Goal: Information Seeking & Learning: Learn about a topic

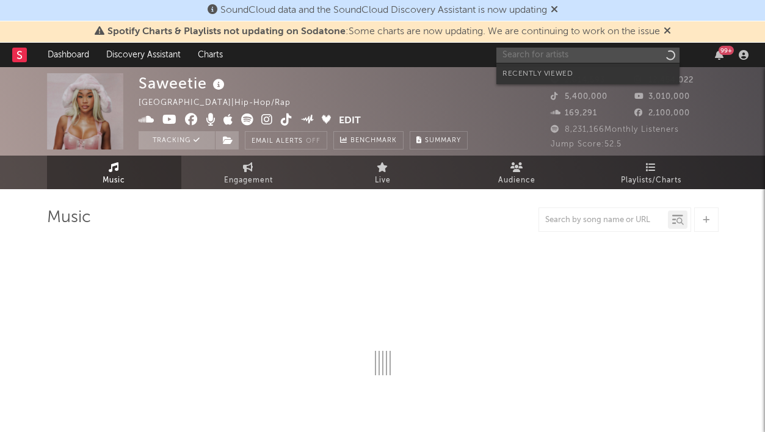
click at [552, 54] on input "text" at bounding box center [587, 55] width 183 height 15
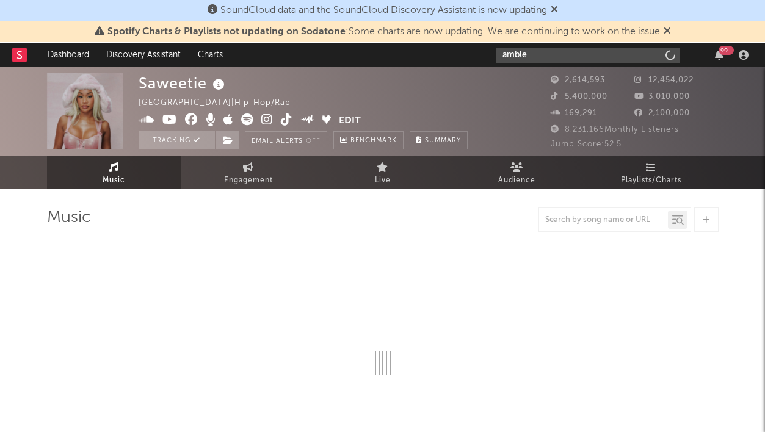
type input "amble"
select select "6m"
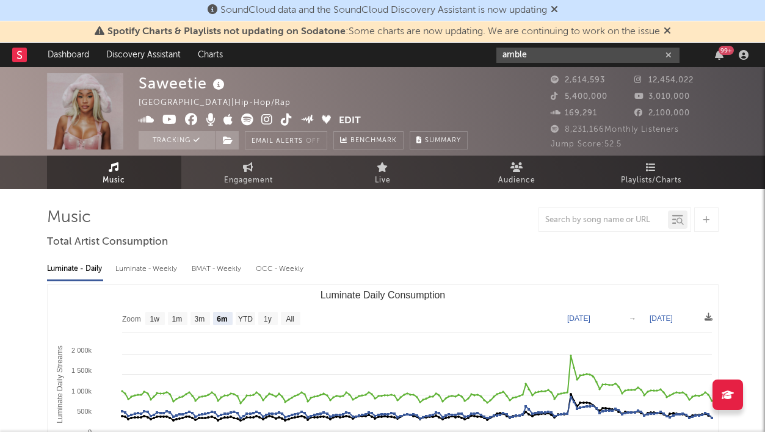
click at [551, 52] on input "amble" at bounding box center [587, 55] width 183 height 15
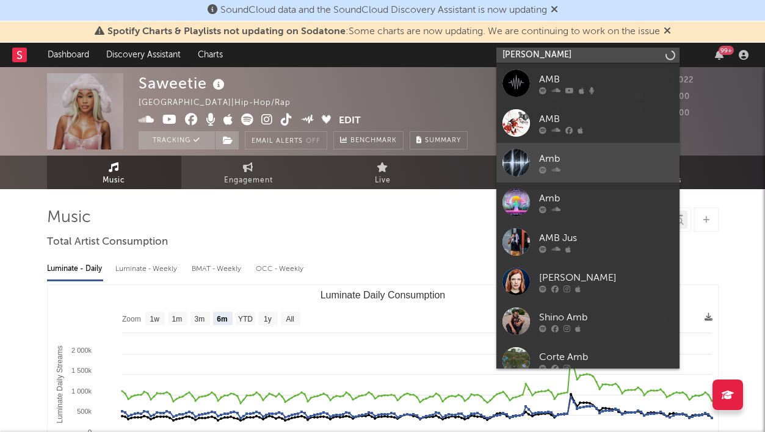
type input "amble"
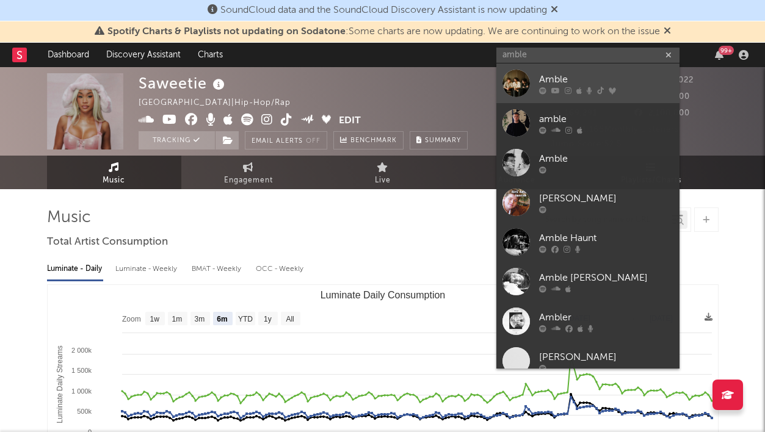
click at [550, 88] on div at bounding box center [606, 90] width 134 height 7
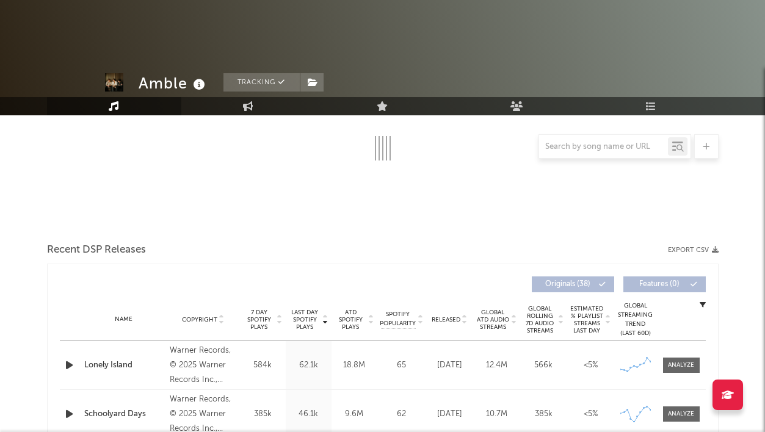
select select "6m"
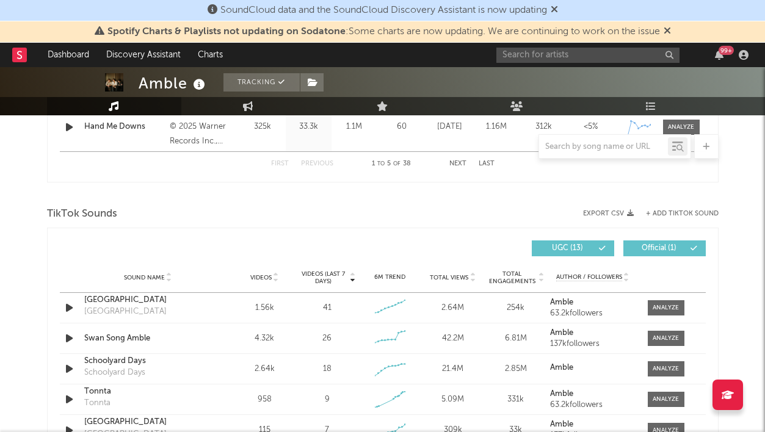
scroll to position [769, 0]
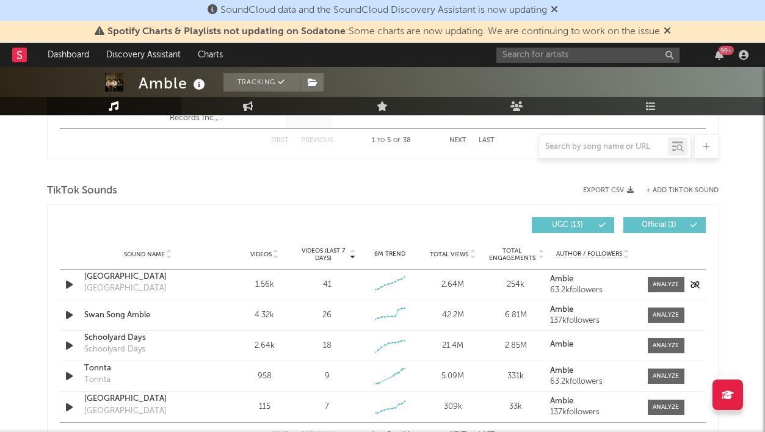
click at [185, 288] on div "[GEOGRAPHIC_DATA] [GEOGRAPHIC_DATA]" at bounding box center [148, 285] width 128 height 28
click at [128, 281] on div "[GEOGRAPHIC_DATA]" at bounding box center [148, 277] width 128 height 12
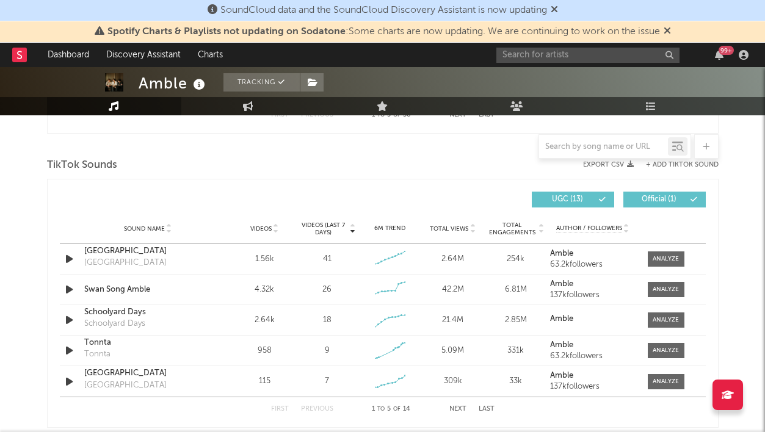
scroll to position [797, 0]
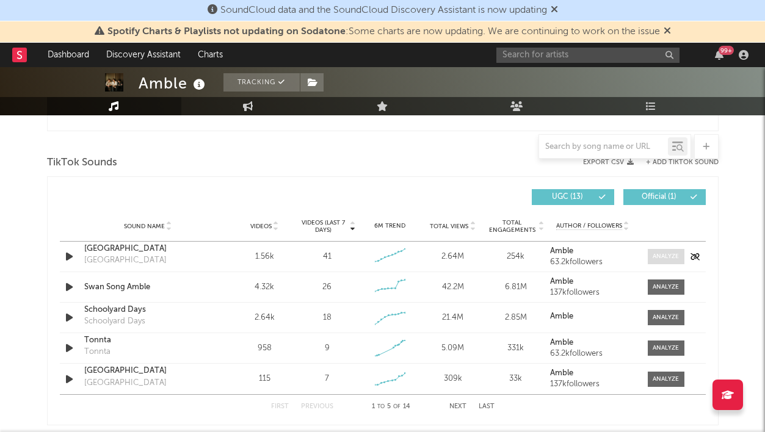
click at [652, 253] on span at bounding box center [666, 256] width 37 height 15
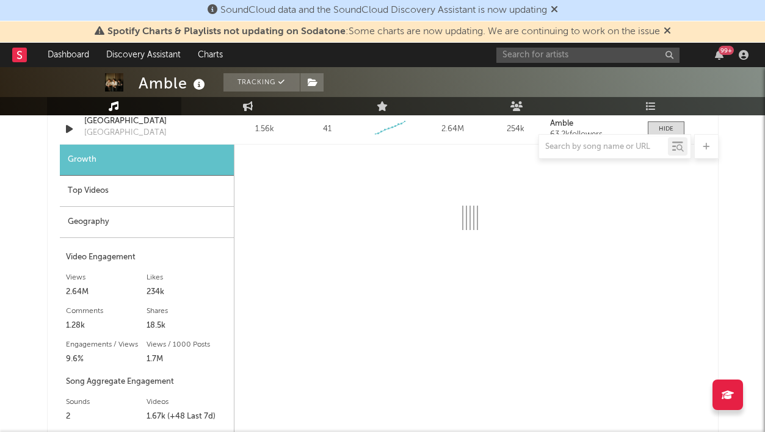
scroll to position [921, 0]
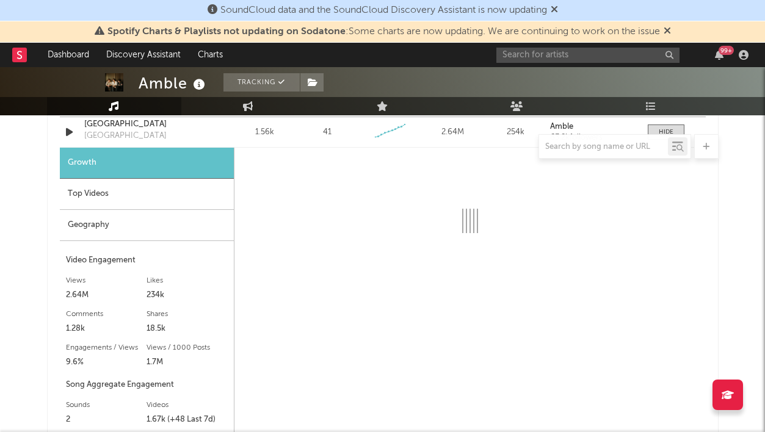
select select "6m"
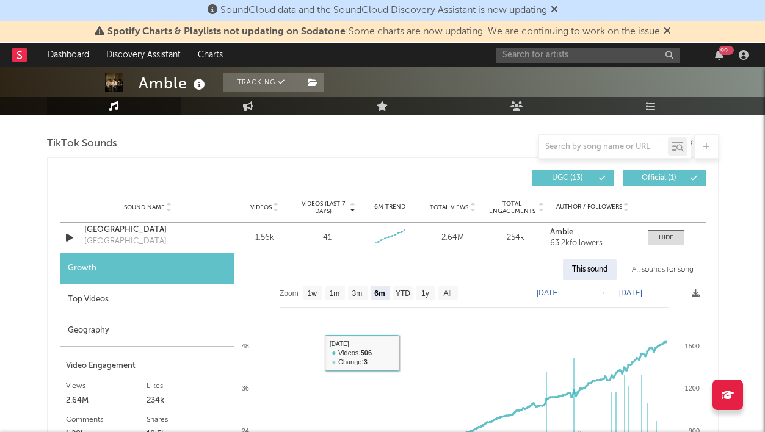
scroll to position [805, 0]
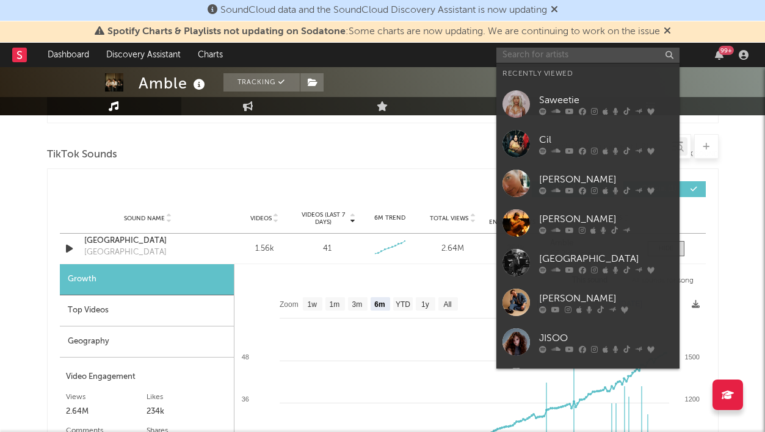
click at [526, 61] on input "text" at bounding box center [587, 55] width 183 height 15
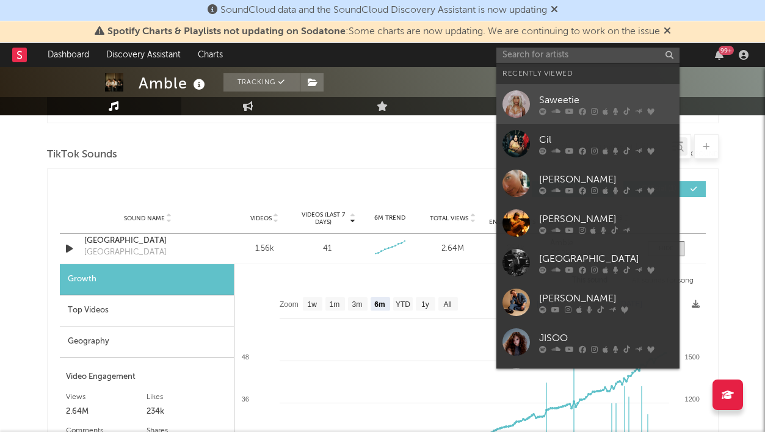
click at [530, 92] on link "Saweetie" at bounding box center [587, 104] width 183 height 40
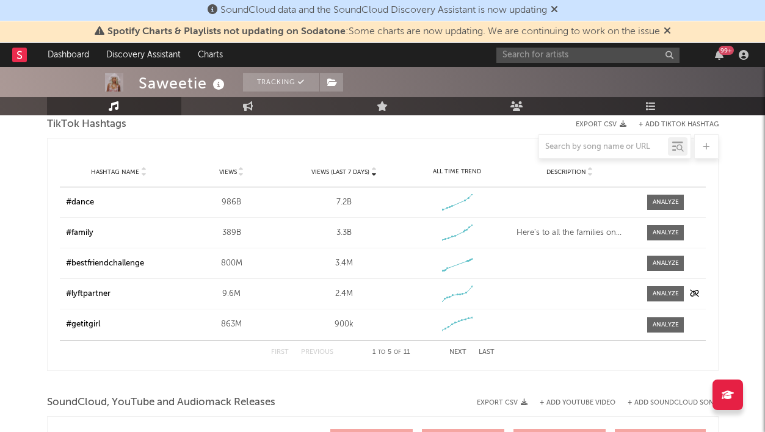
select select "6m"
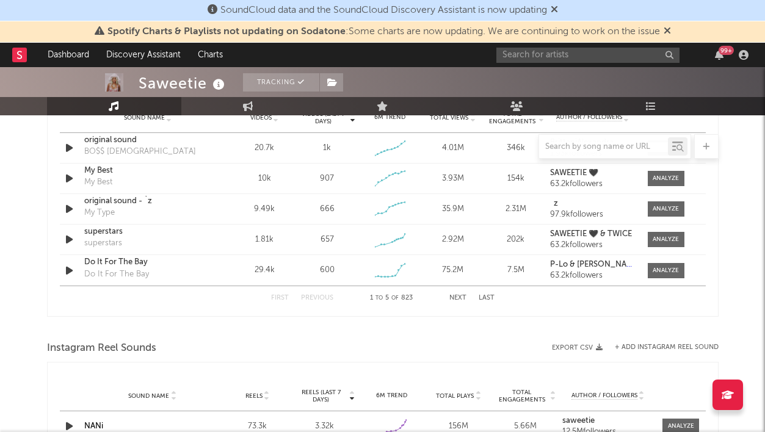
scroll to position [887, 0]
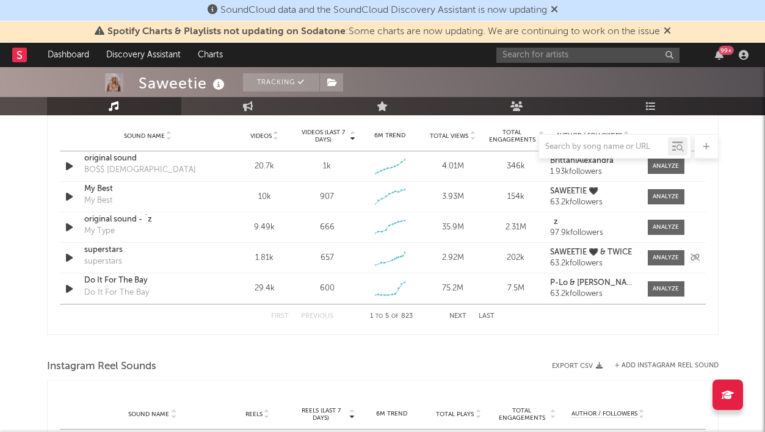
click at [262, 256] on div "1.81k" at bounding box center [264, 258] width 57 height 12
click at [118, 258] on div "superstars" at bounding box center [103, 262] width 38 height 12
click at [104, 250] on div "superstars" at bounding box center [148, 250] width 128 height 12
click at [657, 257] on div at bounding box center [666, 257] width 26 height 9
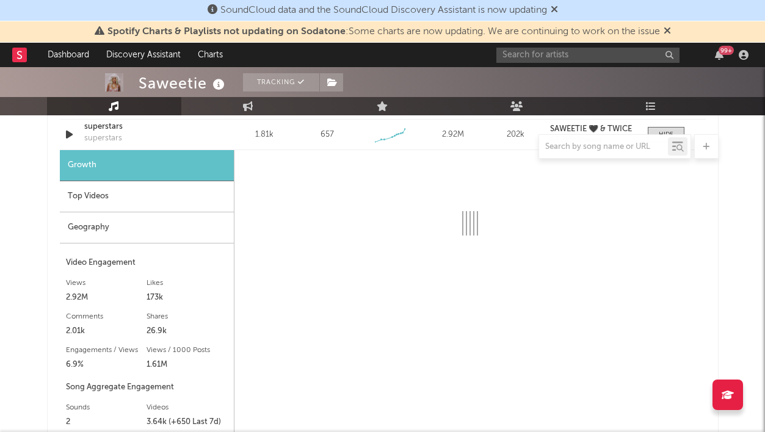
select select "1w"
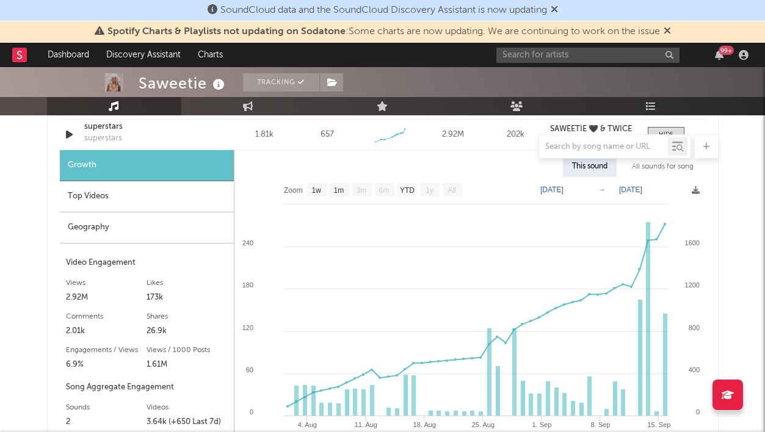
scroll to position [1056, 0]
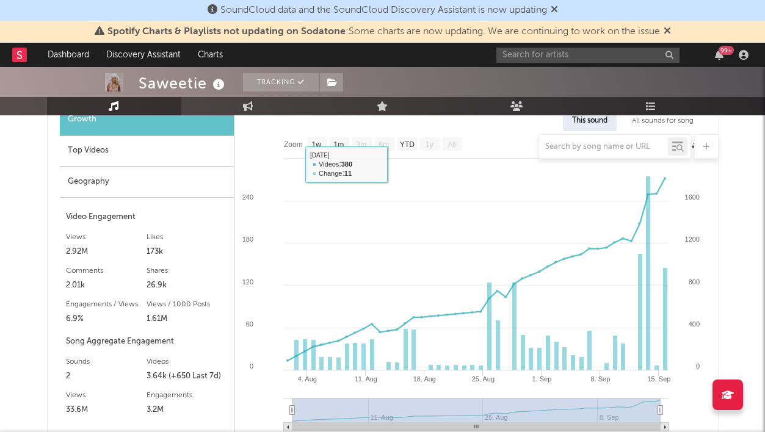
click at [406, 142] on div at bounding box center [382, 146] width 671 height 24
click at [411, 146] on div at bounding box center [382, 146] width 671 height 24
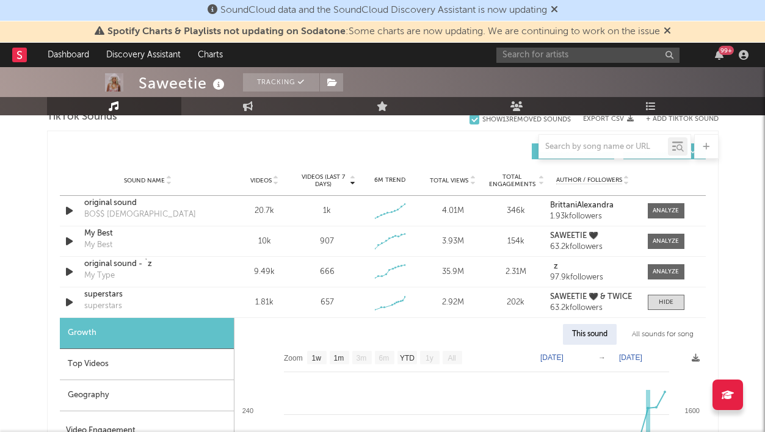
scroll to position [833, 0]
